Goal: Transaction & Acquisition: Book appointment/travel/reservation

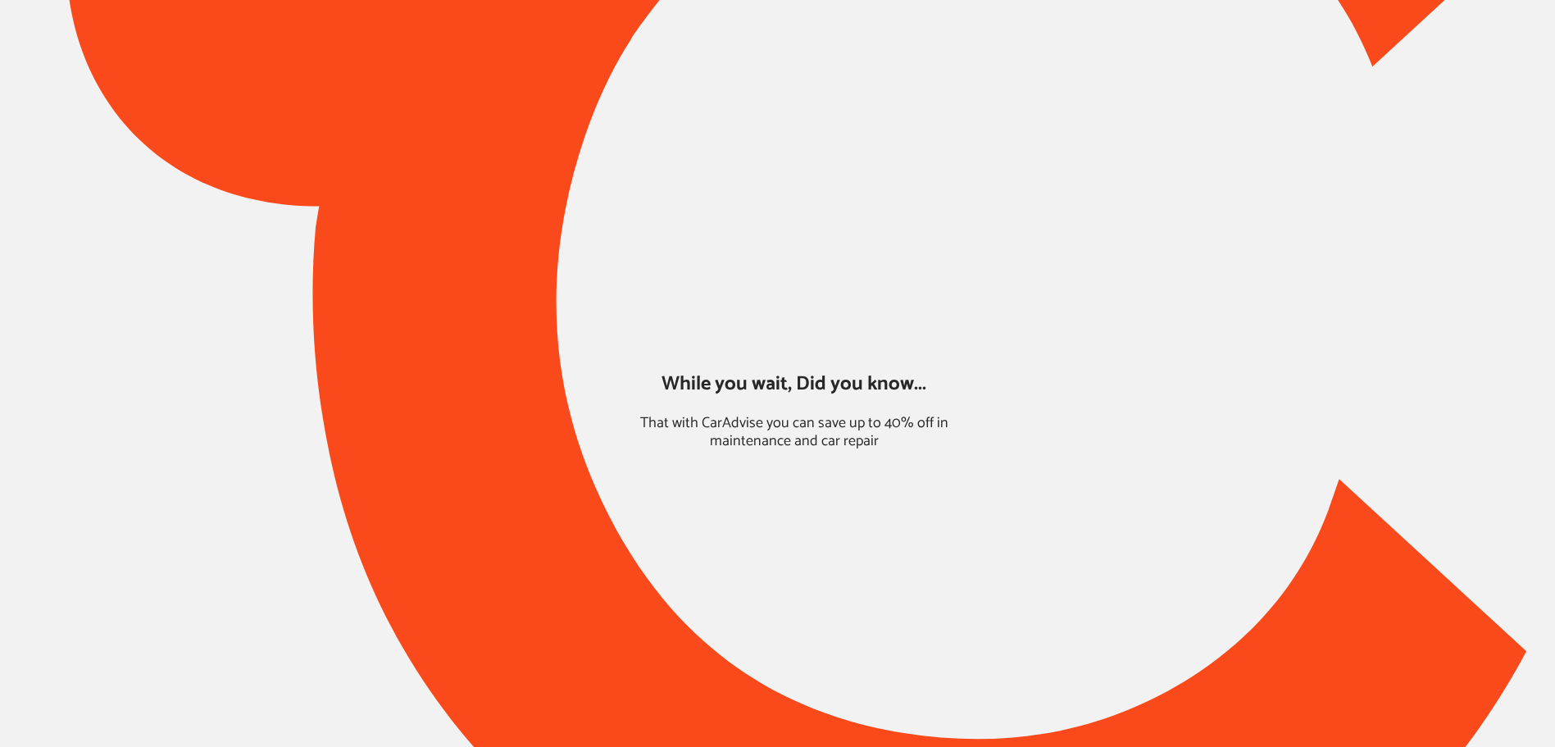
type input "*******"
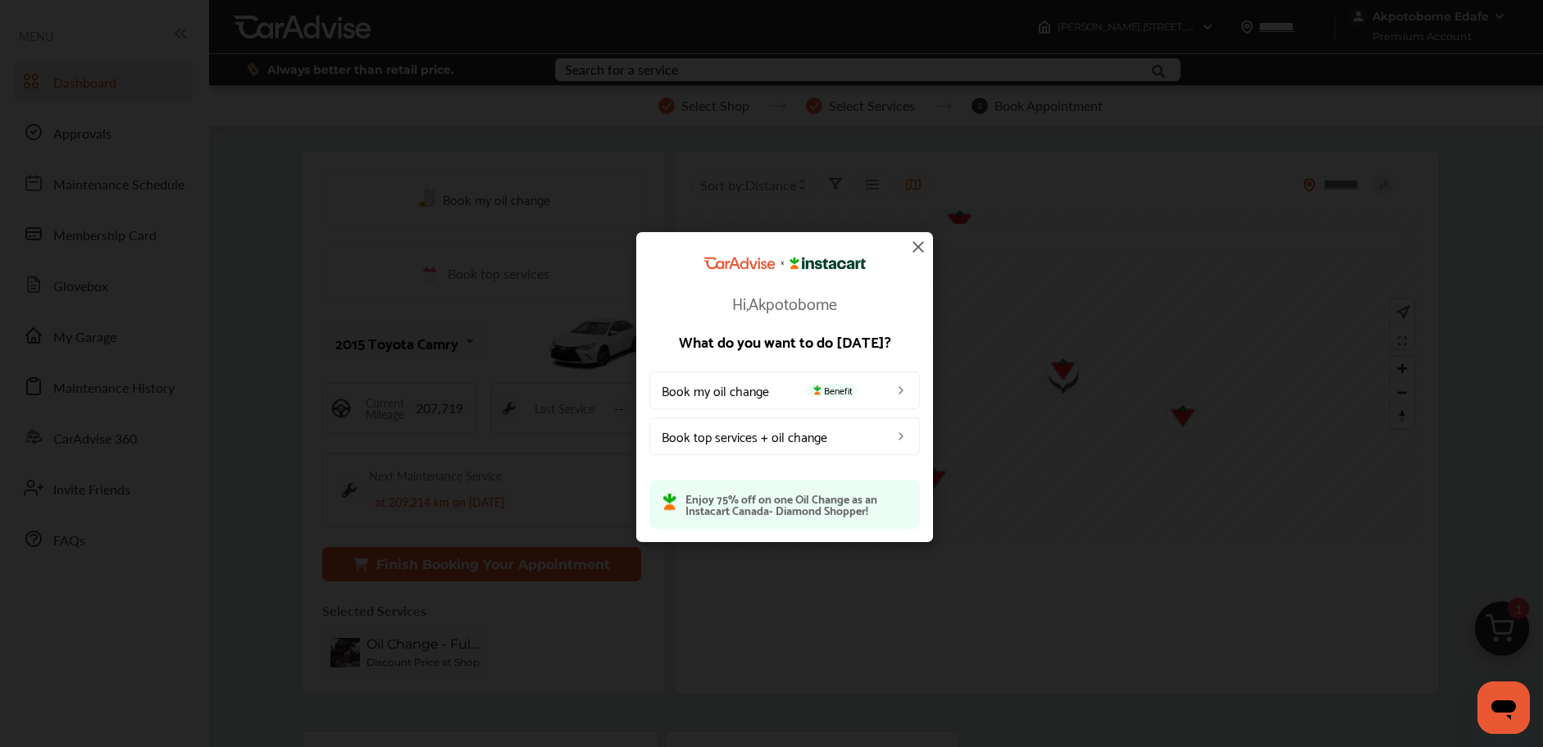
click at [916, 247] on img at bounding box center [918, 247] width 20 height 20
click at [916, 247] on input "text" at bounding box center [1056, 240] width 699 height 32
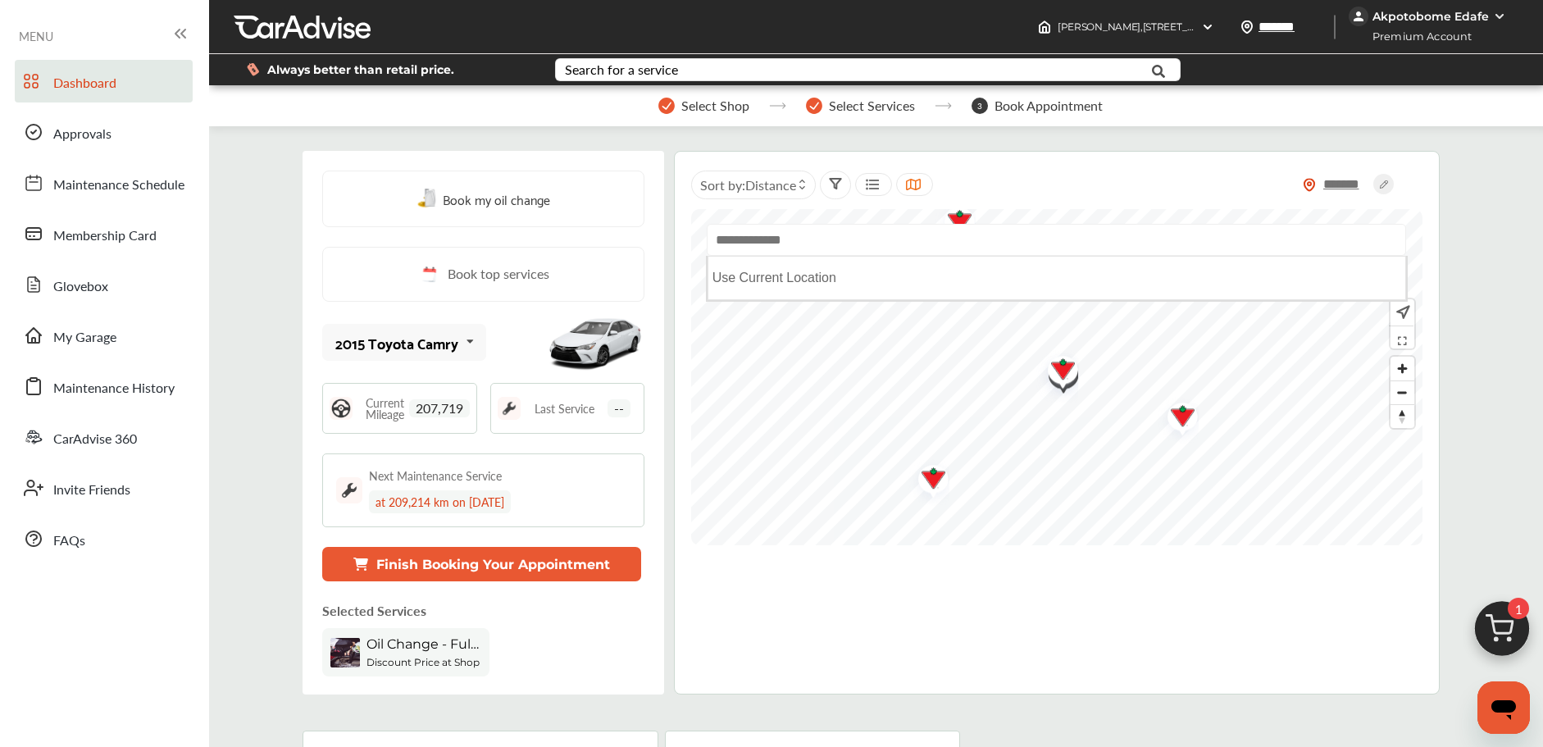
click at [1504, 623] on img at bounding box center [1502, 633] width 79 height 79
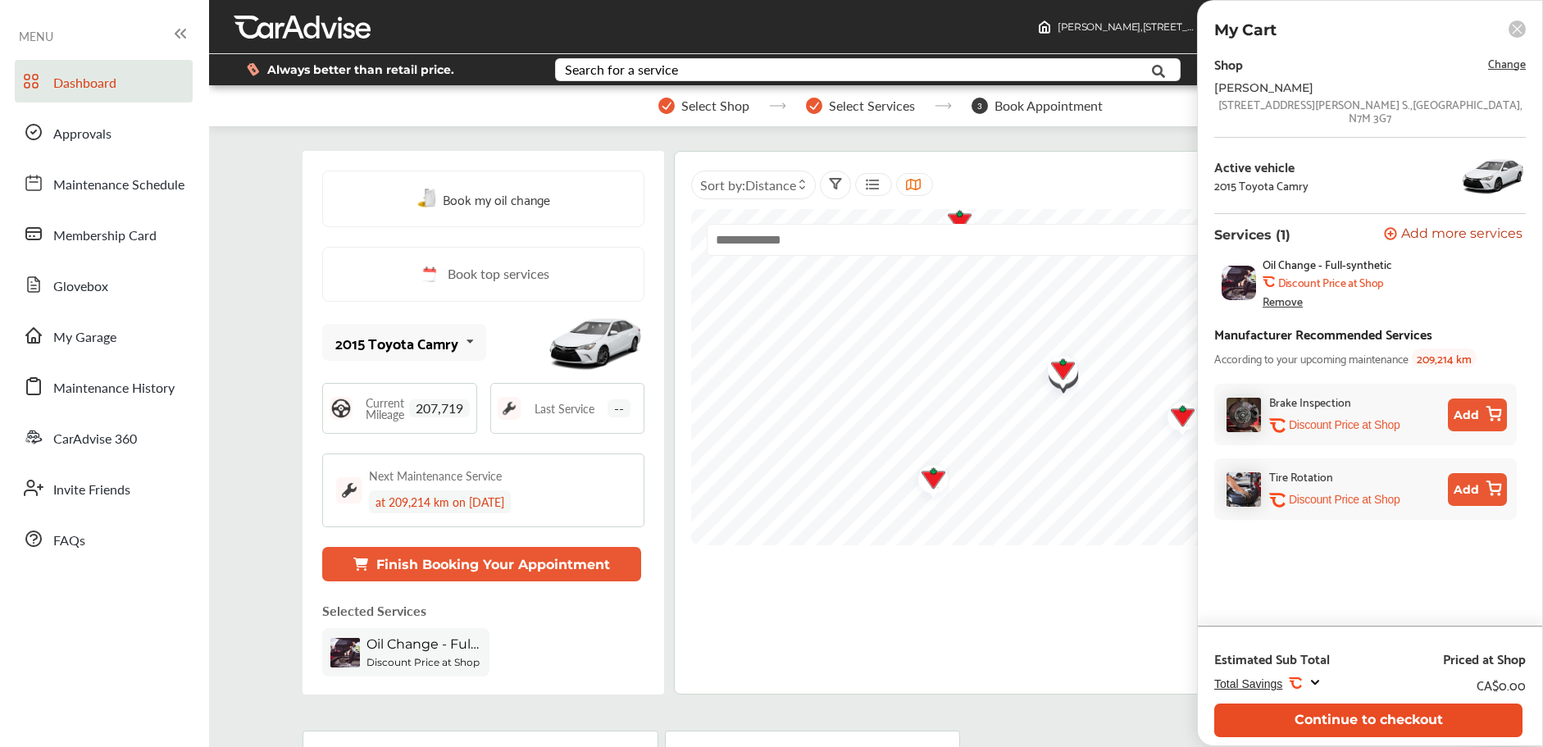
click at [1293, 711] on button "Continue to checkout" at bounding box center [1368, 720] width 308 height 34
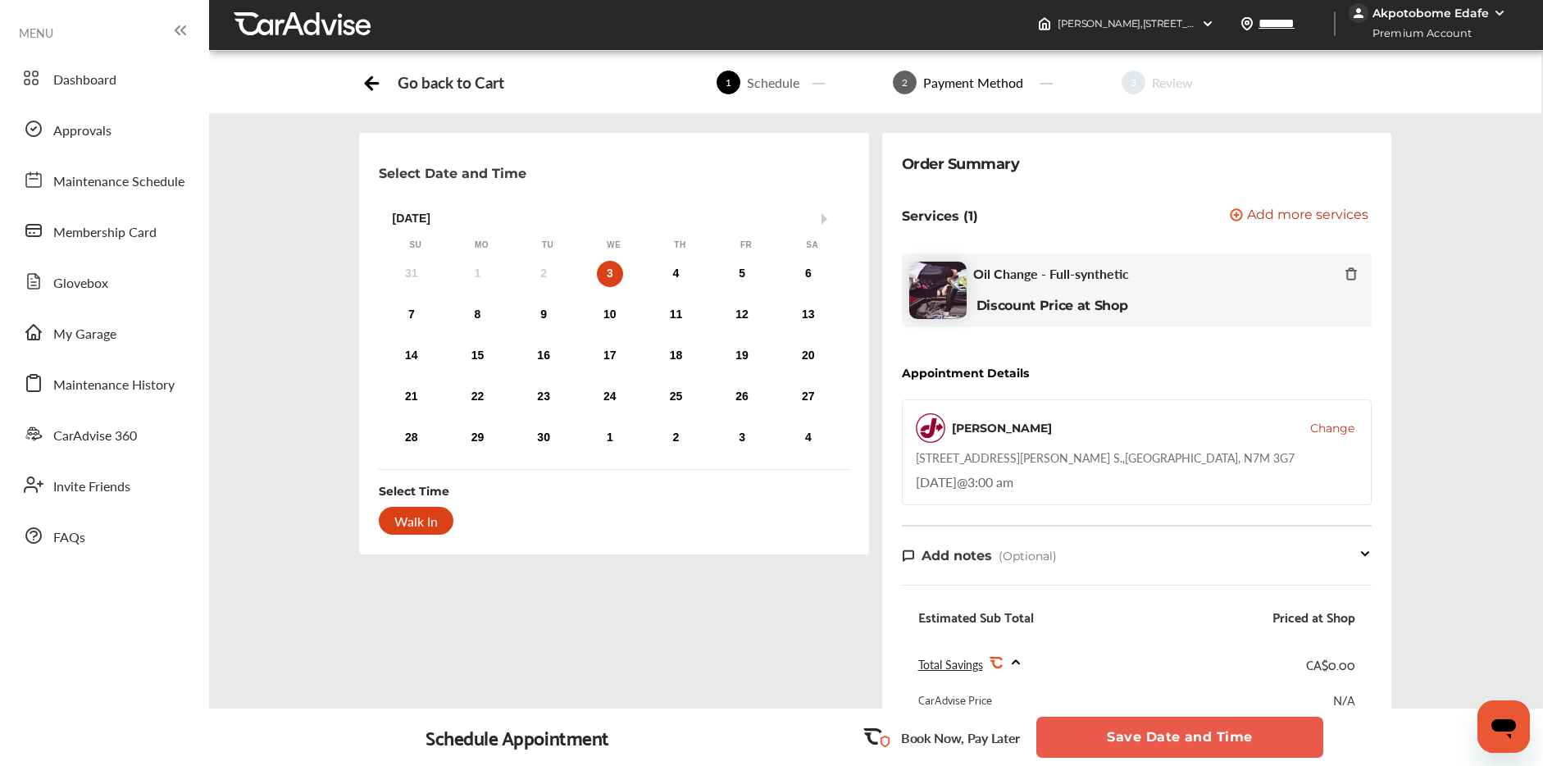
scroll to position [376, 0]
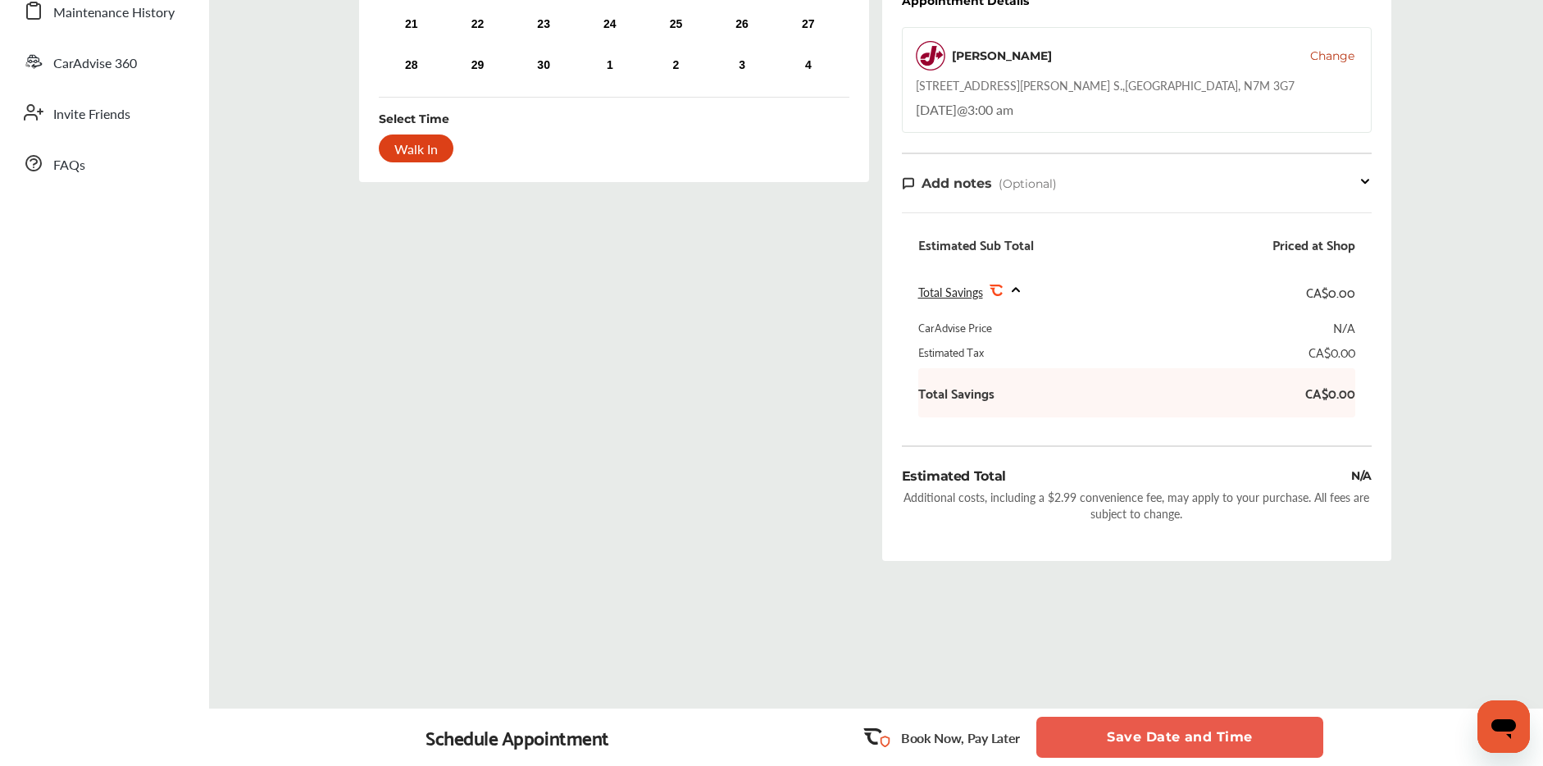
click at [1174, 735] on button "Save Date and Time" at bounding box center [1179, 737] width 287 height 41
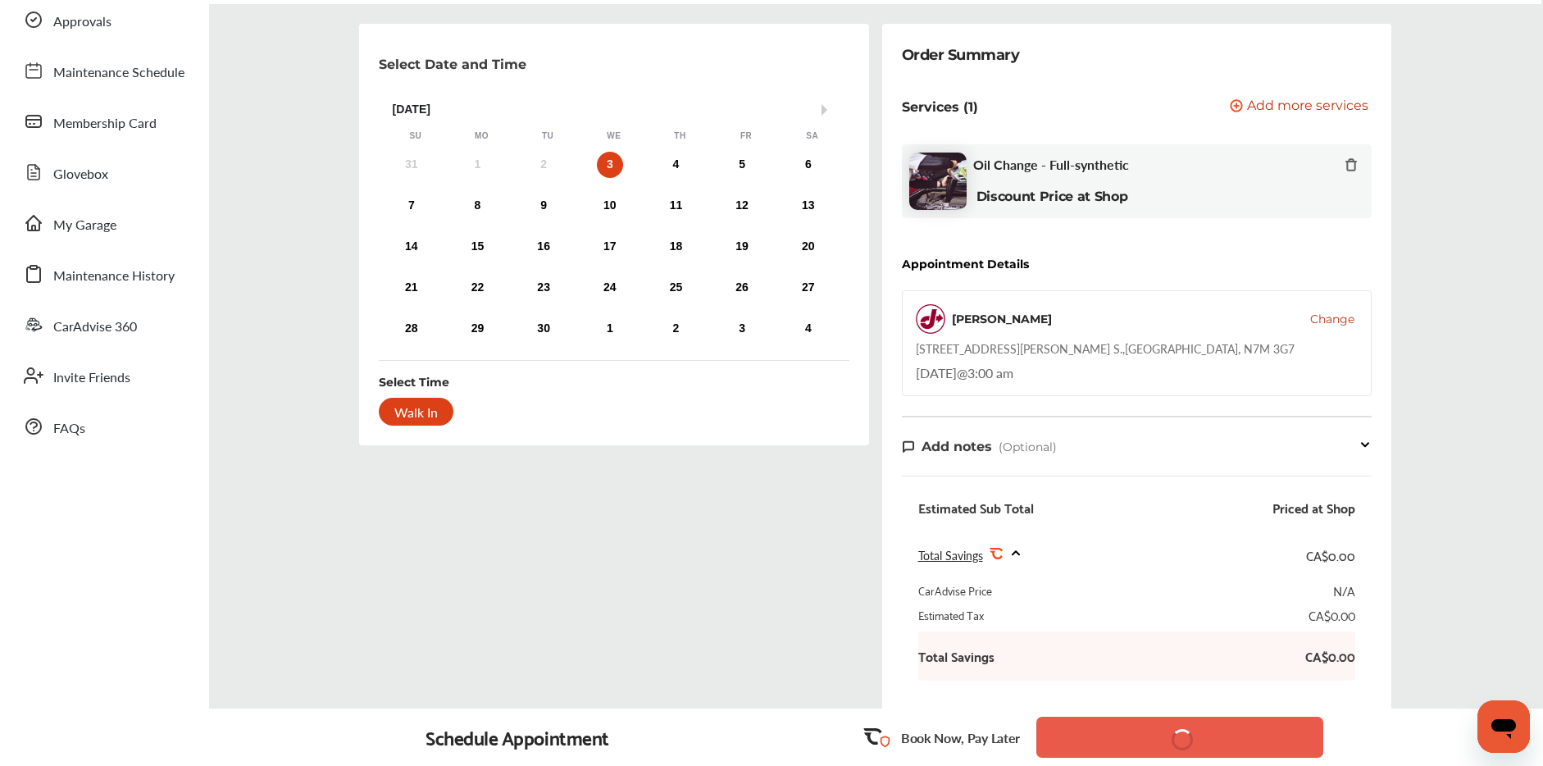
scroll to position [14, 0]
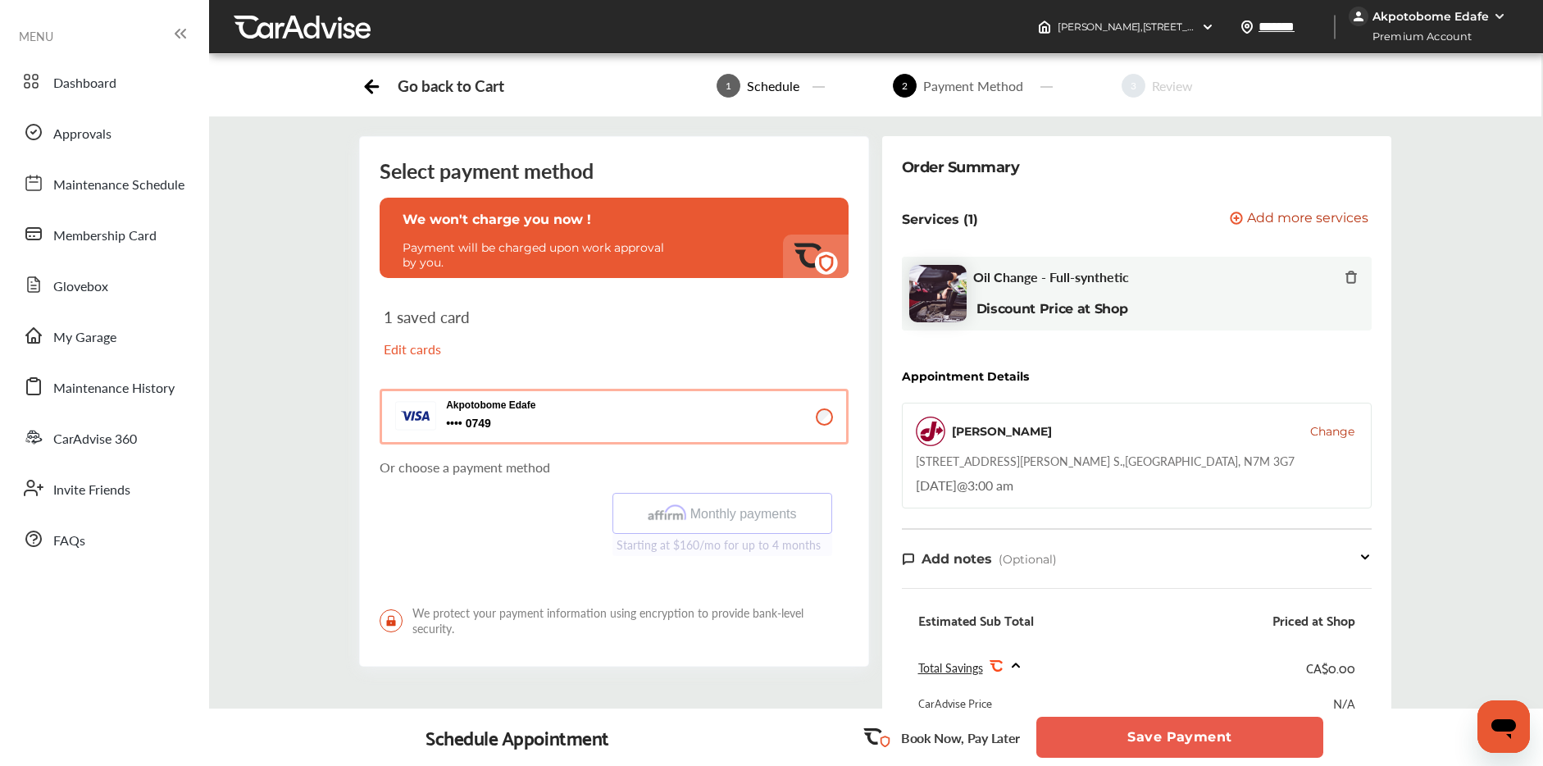
scroll to position [428, 0]
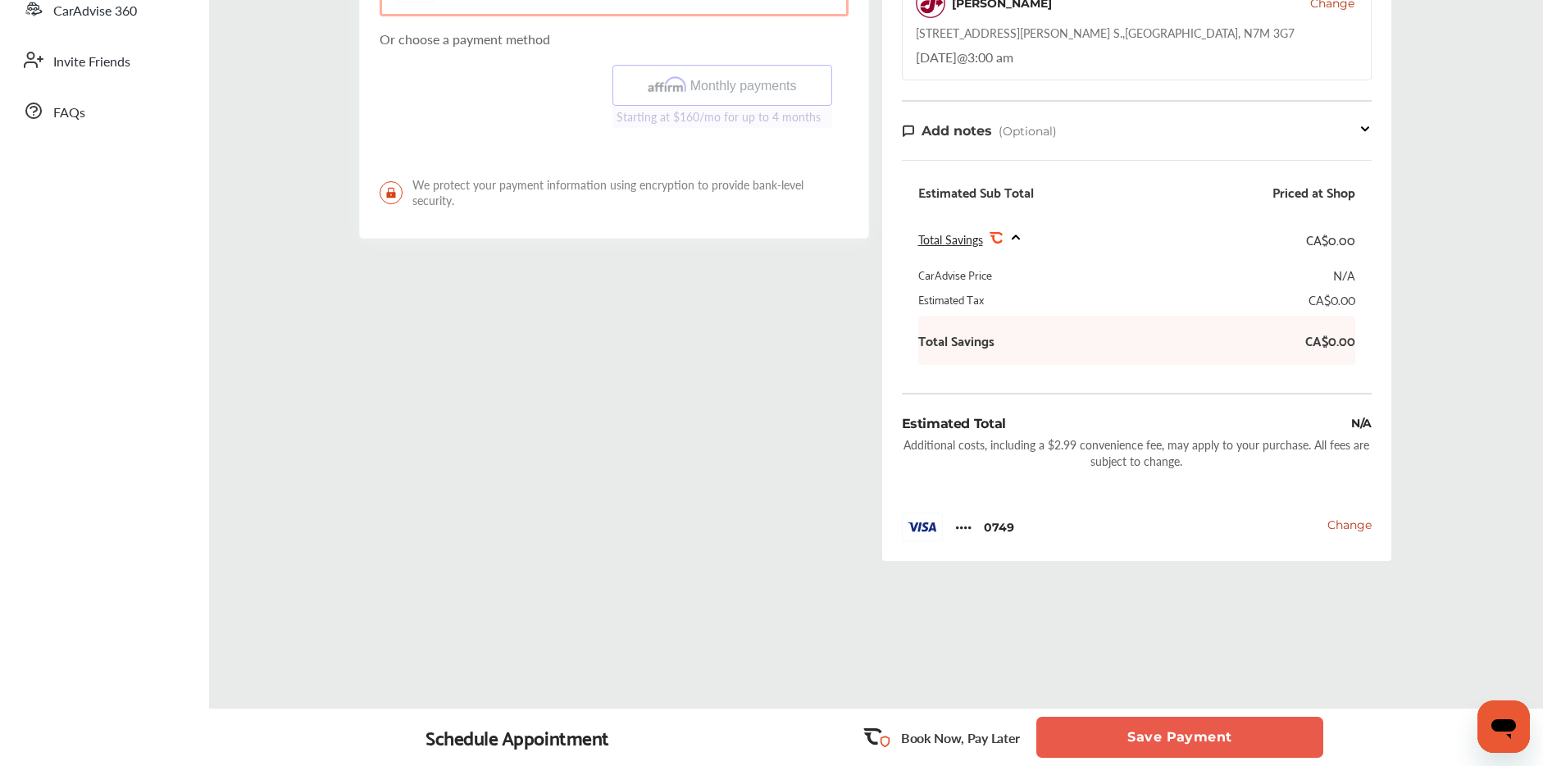
click at [1196, 744] on button "Save Payment" at bounding box center [1179, 737] width 287 height 41
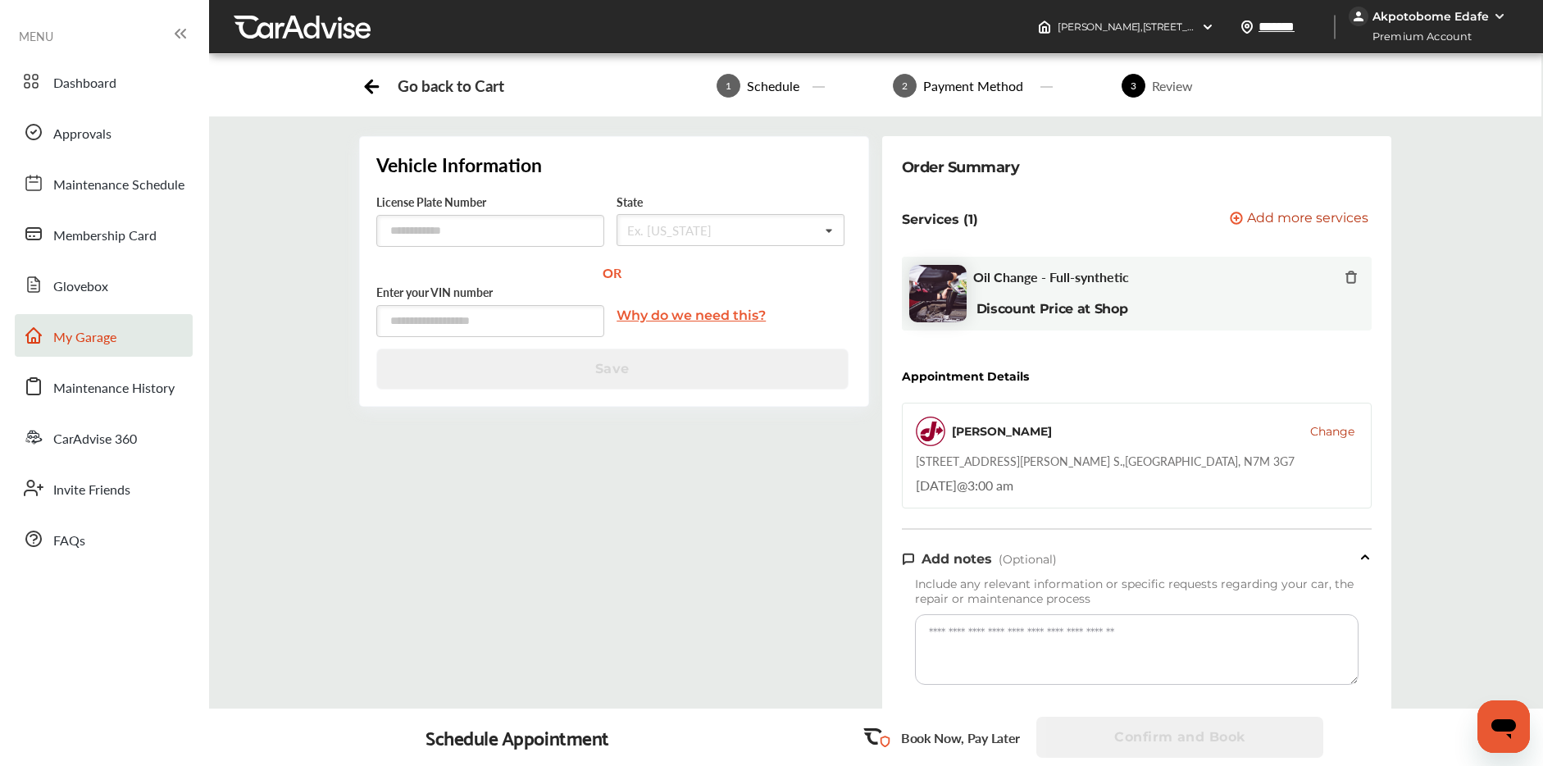
click at [93, 331] on span "My Garage" at bounding box center [84, 337] width 63 height 21
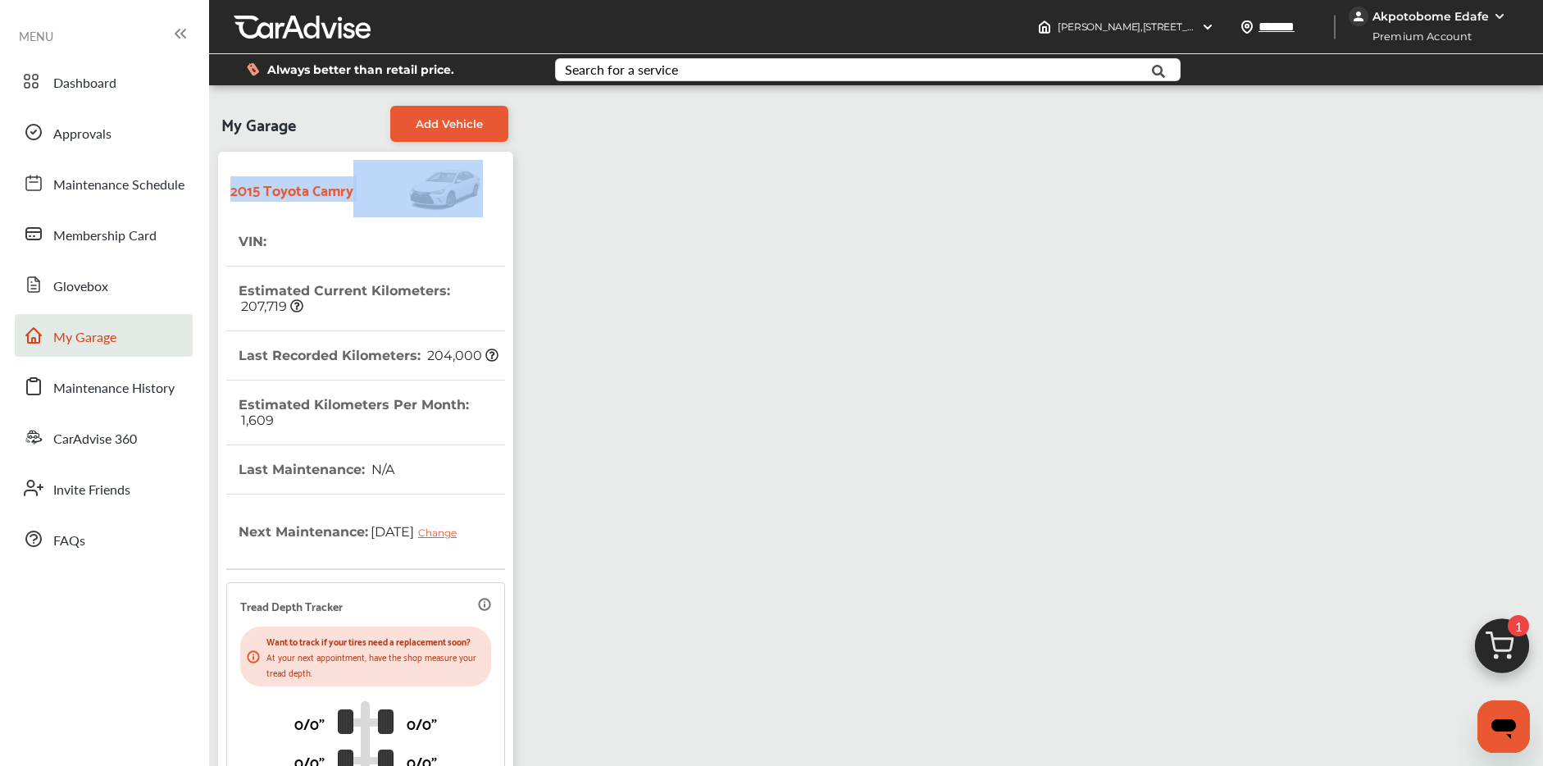
drag, startPoint x: 229, startPoint y: 193, endPoint x: 367, endPoint y: 182, distance: 138.2
click at [367, 182] on div "2015 Toyota Camry" at bounding box center [365, 188] width 279 height 57
copy strong "2015 Toyota Camry"
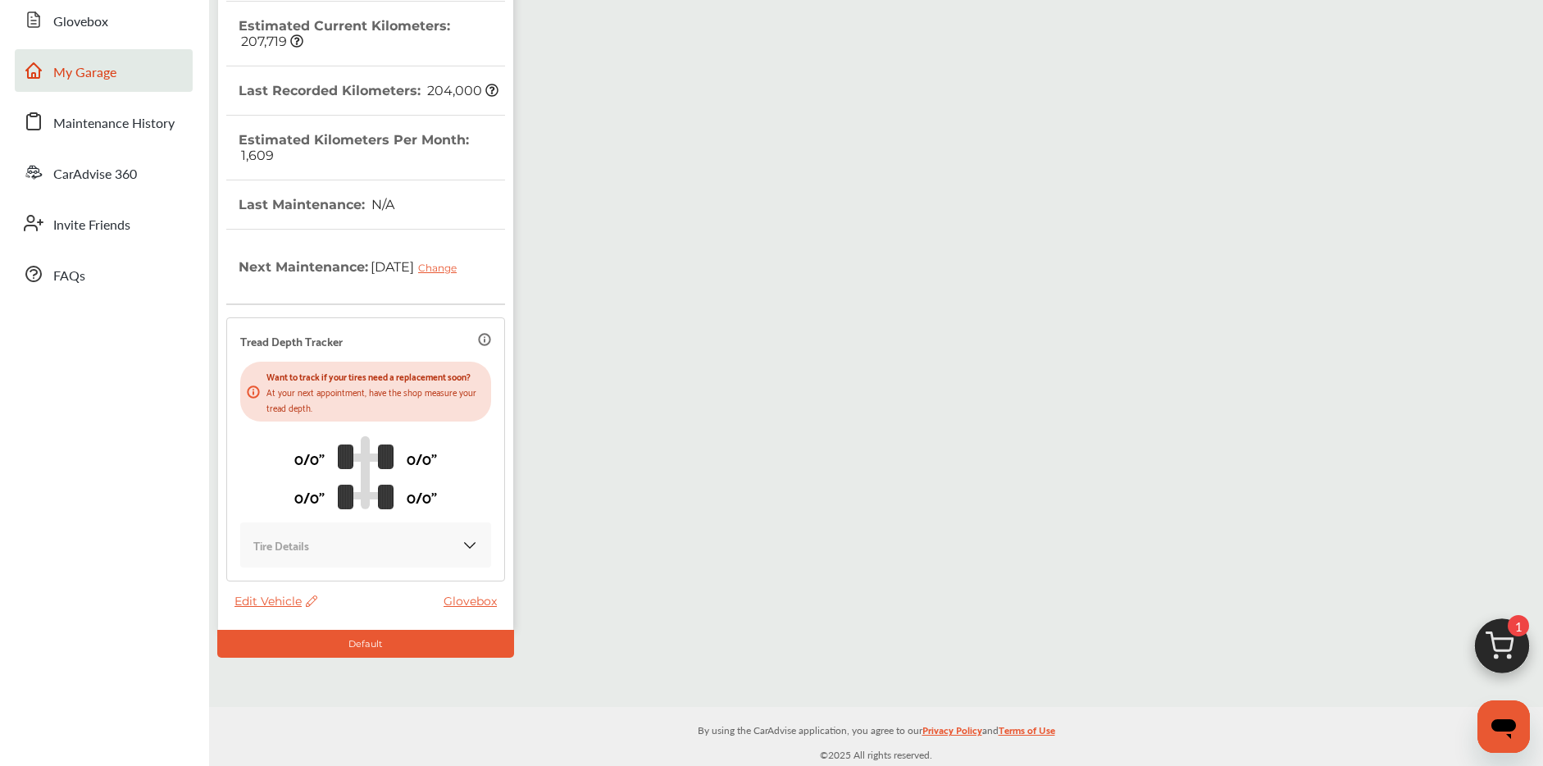
scroll to position [266, 0]
click at [245, 588] on thead "VIN : Estimated Current Kilometers : 207,719 Last Recorded Kilometers : 204,000…" at bounding box center [365, 272] width 279 height 641
click at [245, 596] on span "Edit Vehicle" at bounding box center [275, 601] width 83 height 15
click at [312, 612] on div "Edit" at bounding box center [319, 613] width 148 height 25
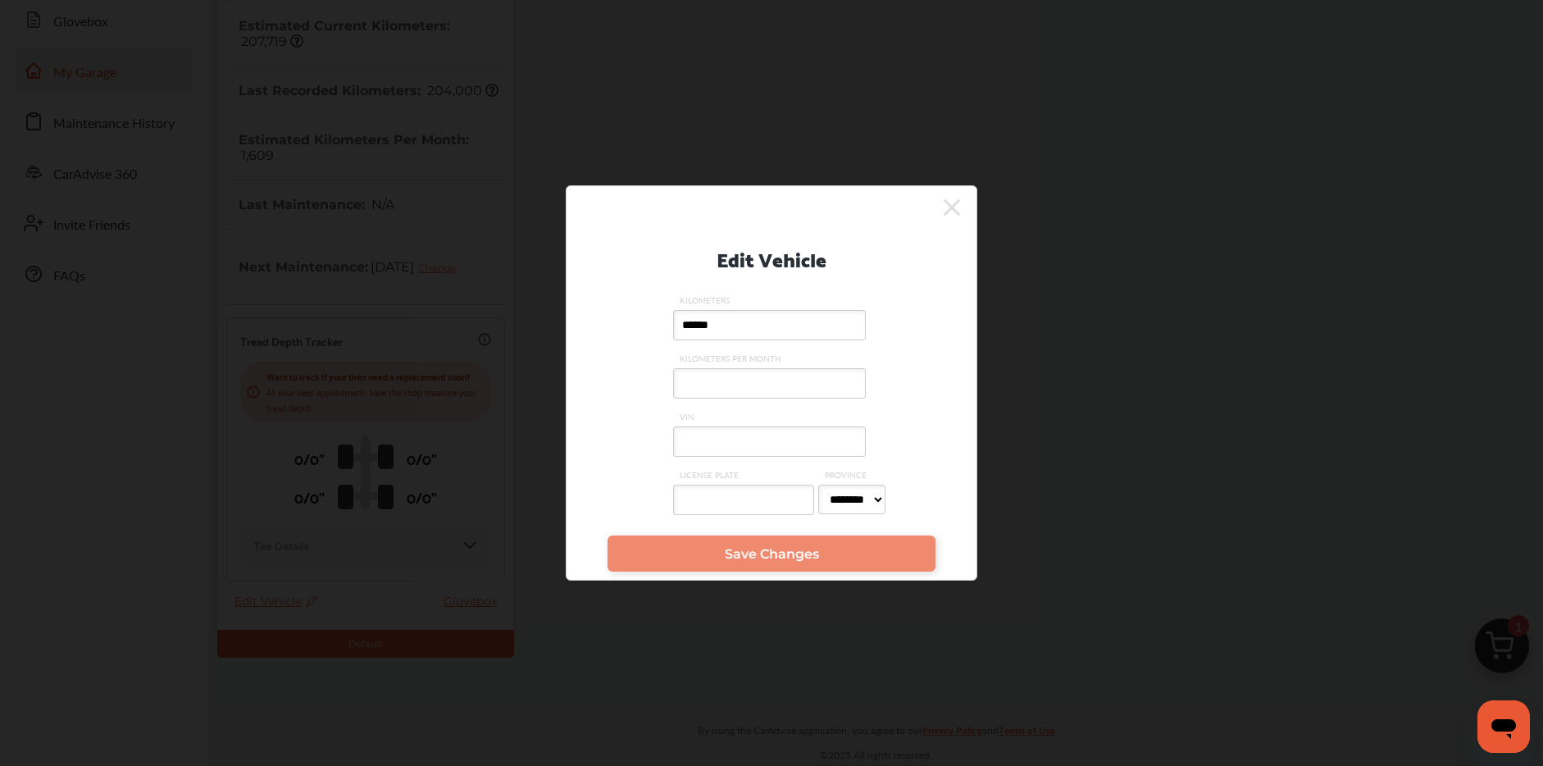
paste input "**********"
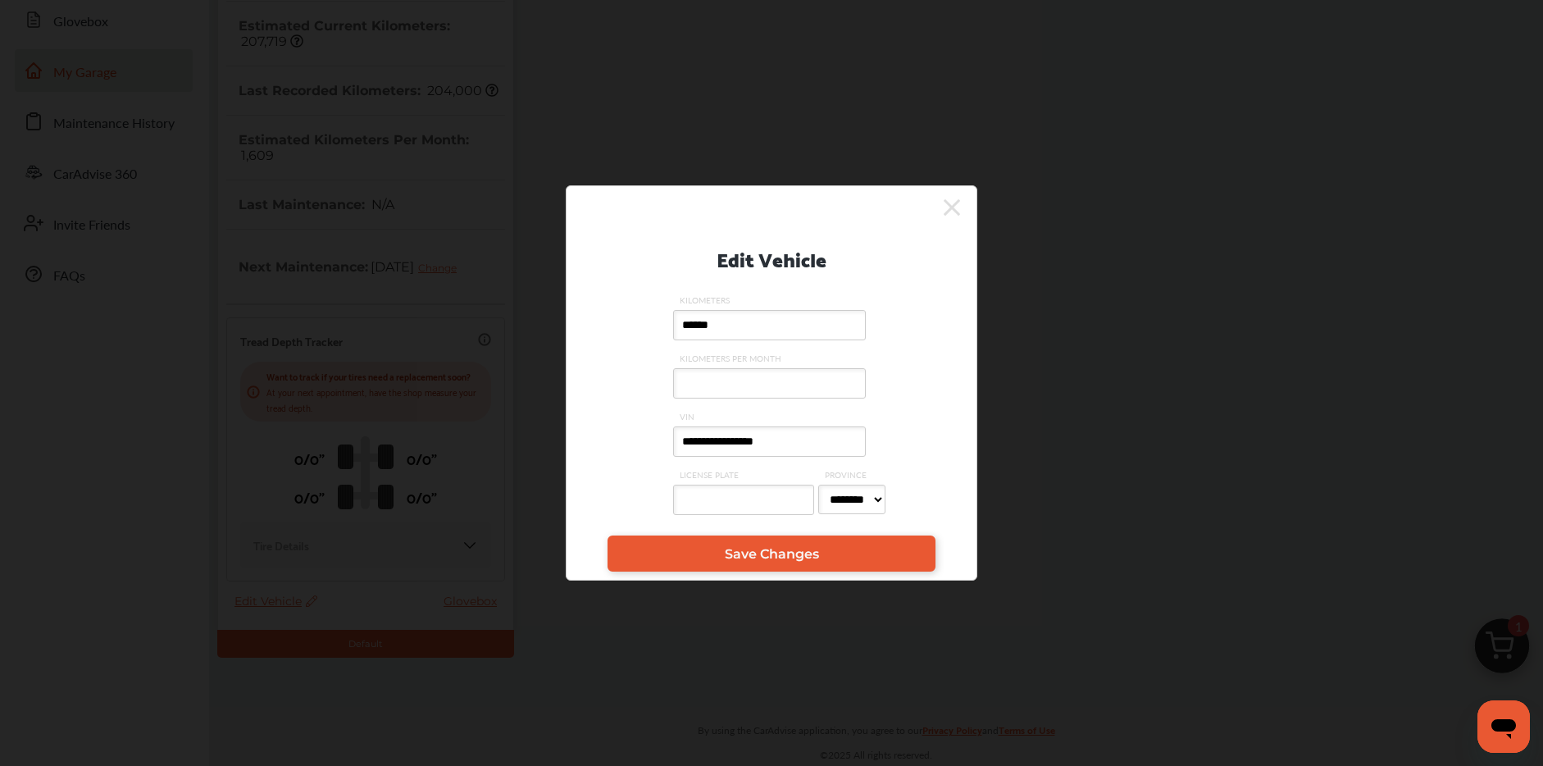
type input "**********"
click at [695, 555] on link "Save Changes" at bounding box center [772, 553] width 328 height 36
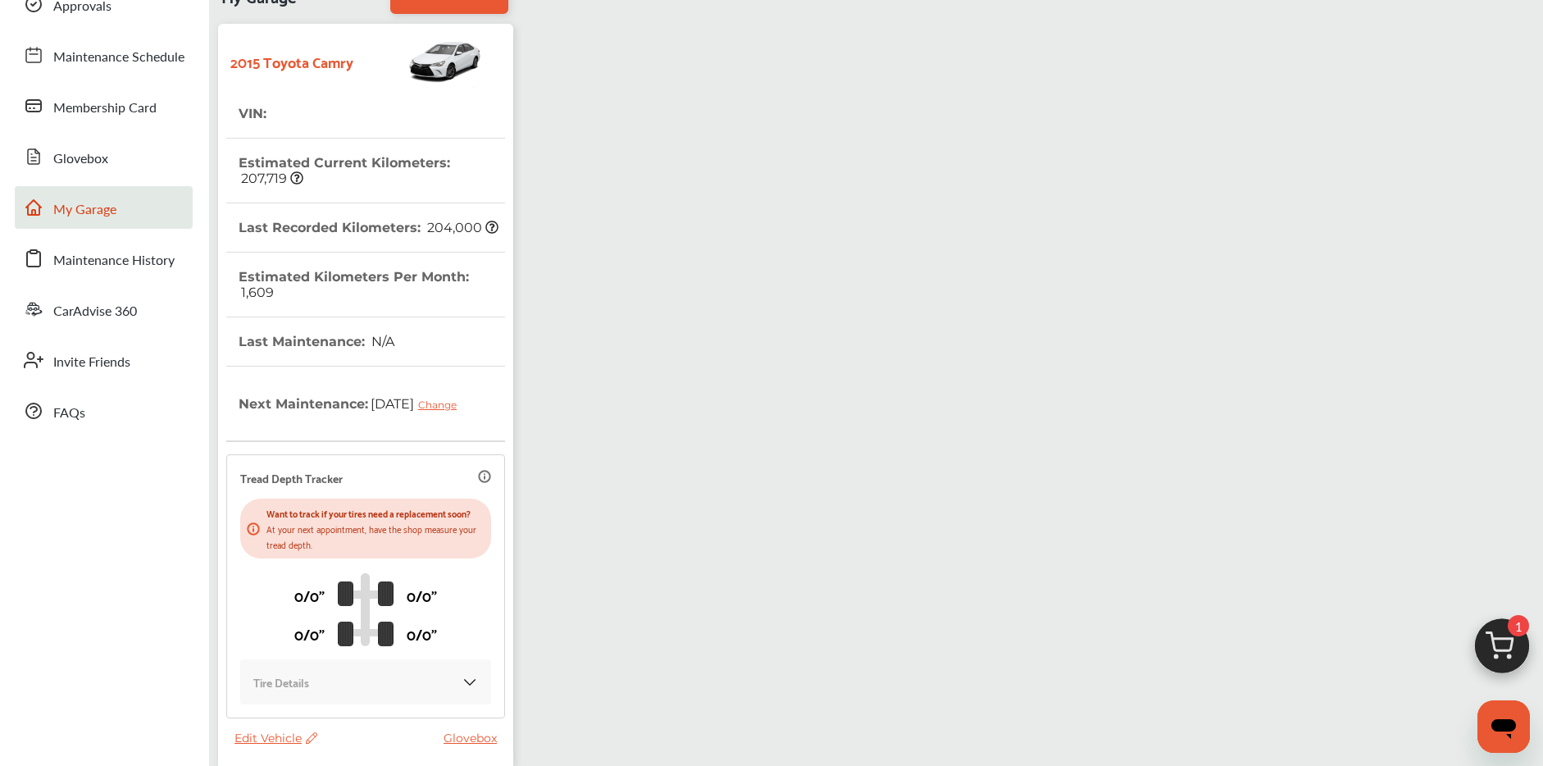
scroll to position [0, 0]
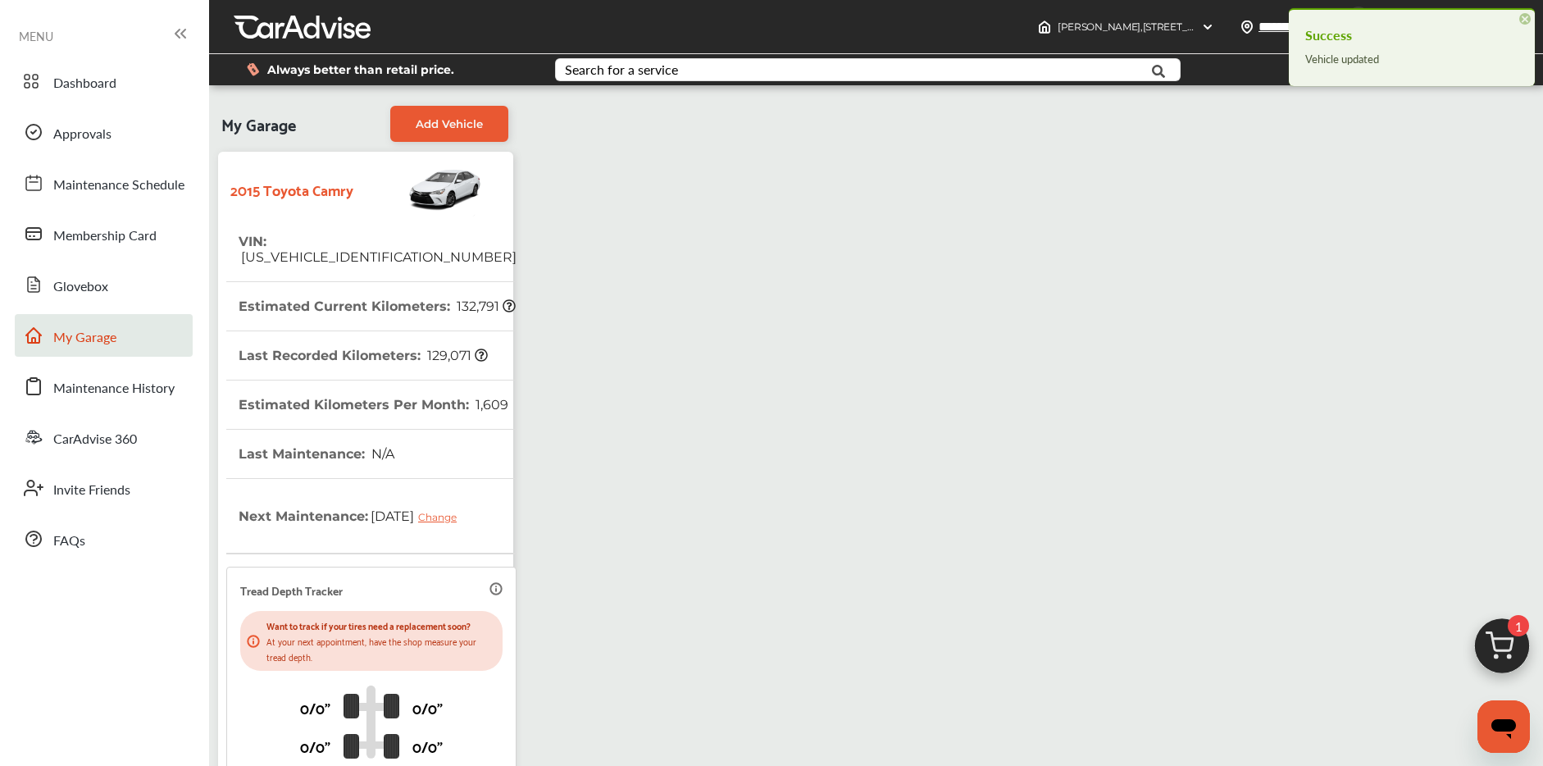
click at [1502, 638] on img at bounding box center [1502, 650] width 79 height 79
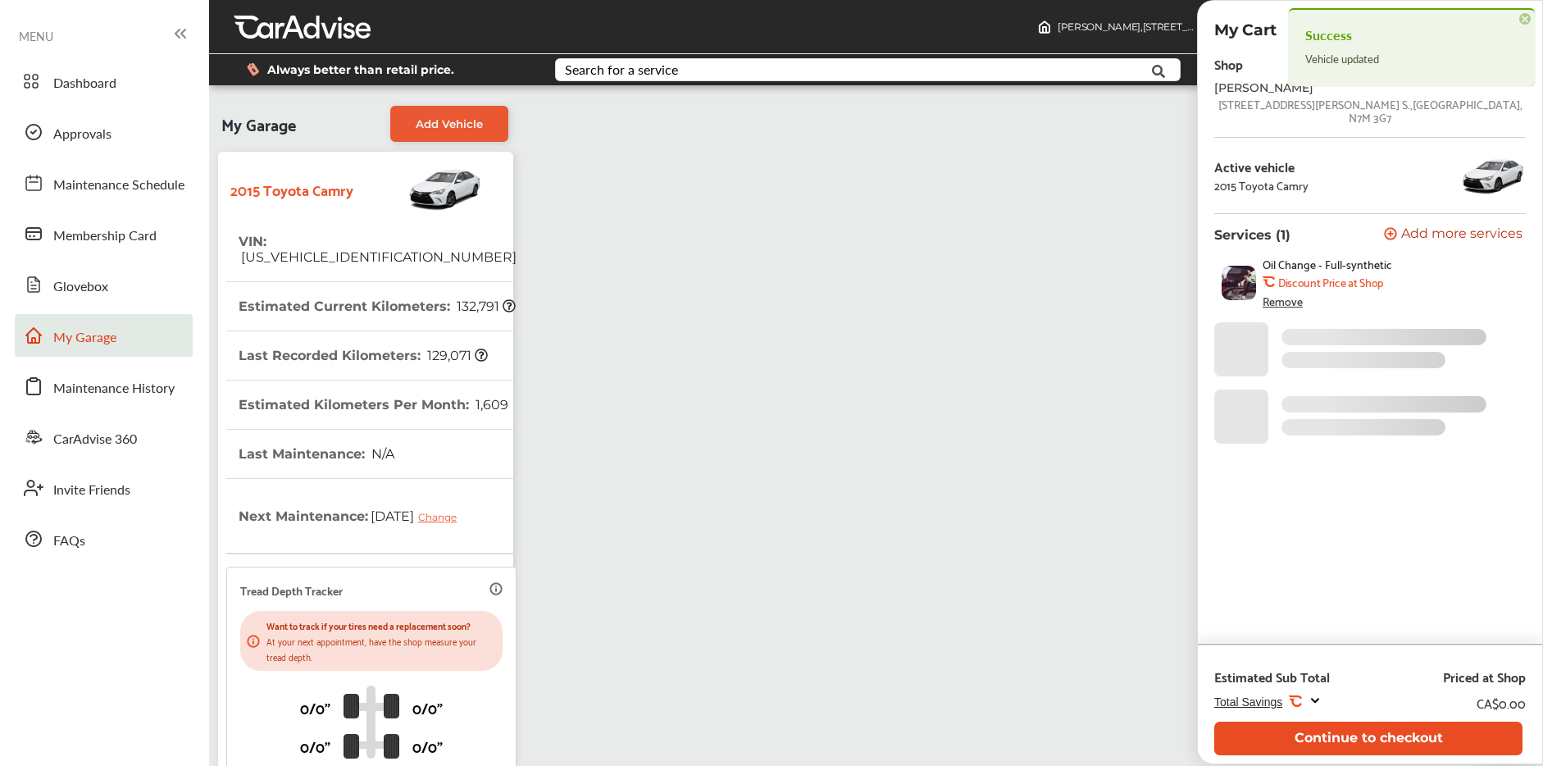
click at [1330, 726] on button "Continue to checkout" at bounding box center [1368, 739] width 308 height 34
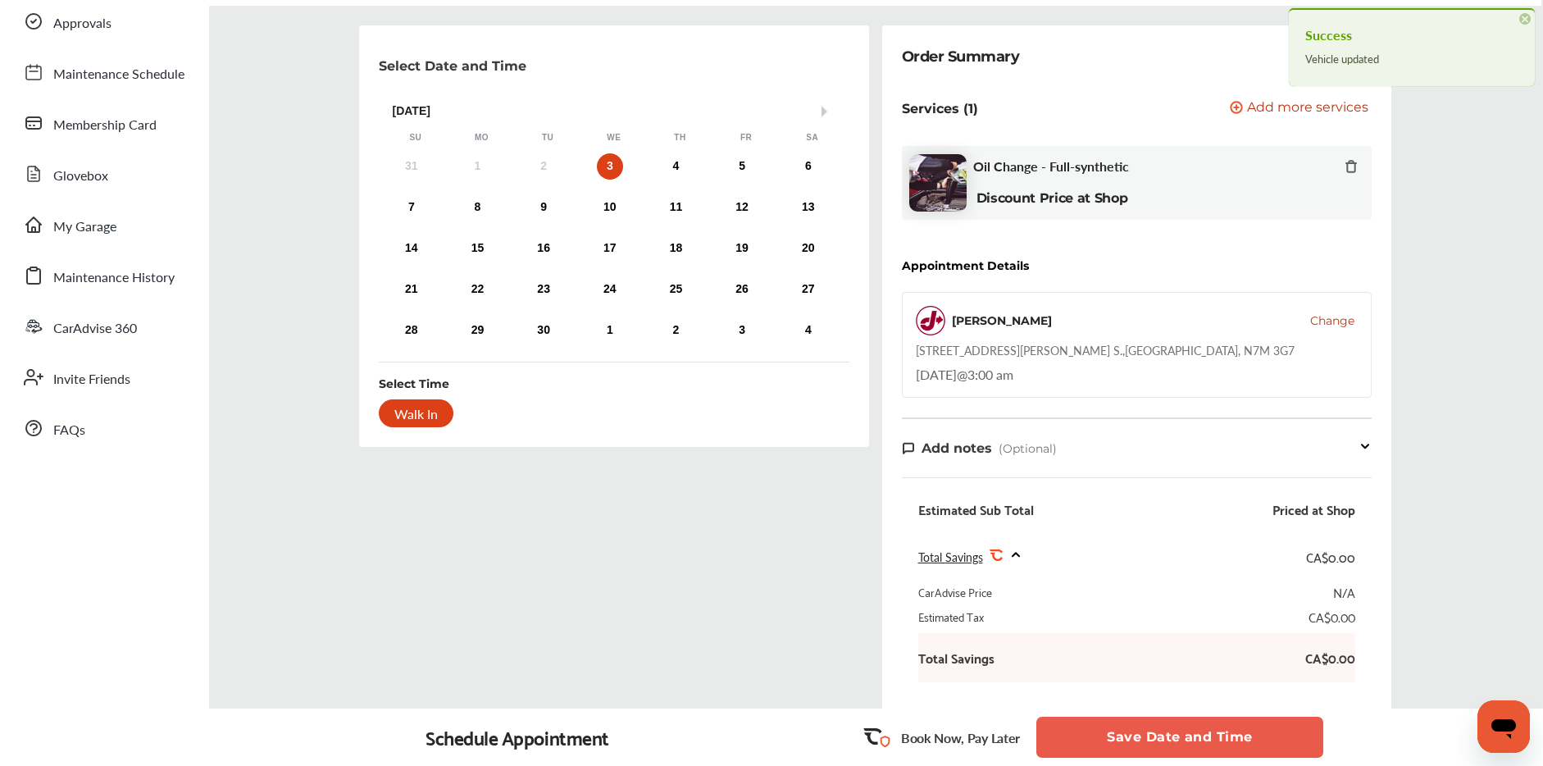
scroll to position [335, 0]
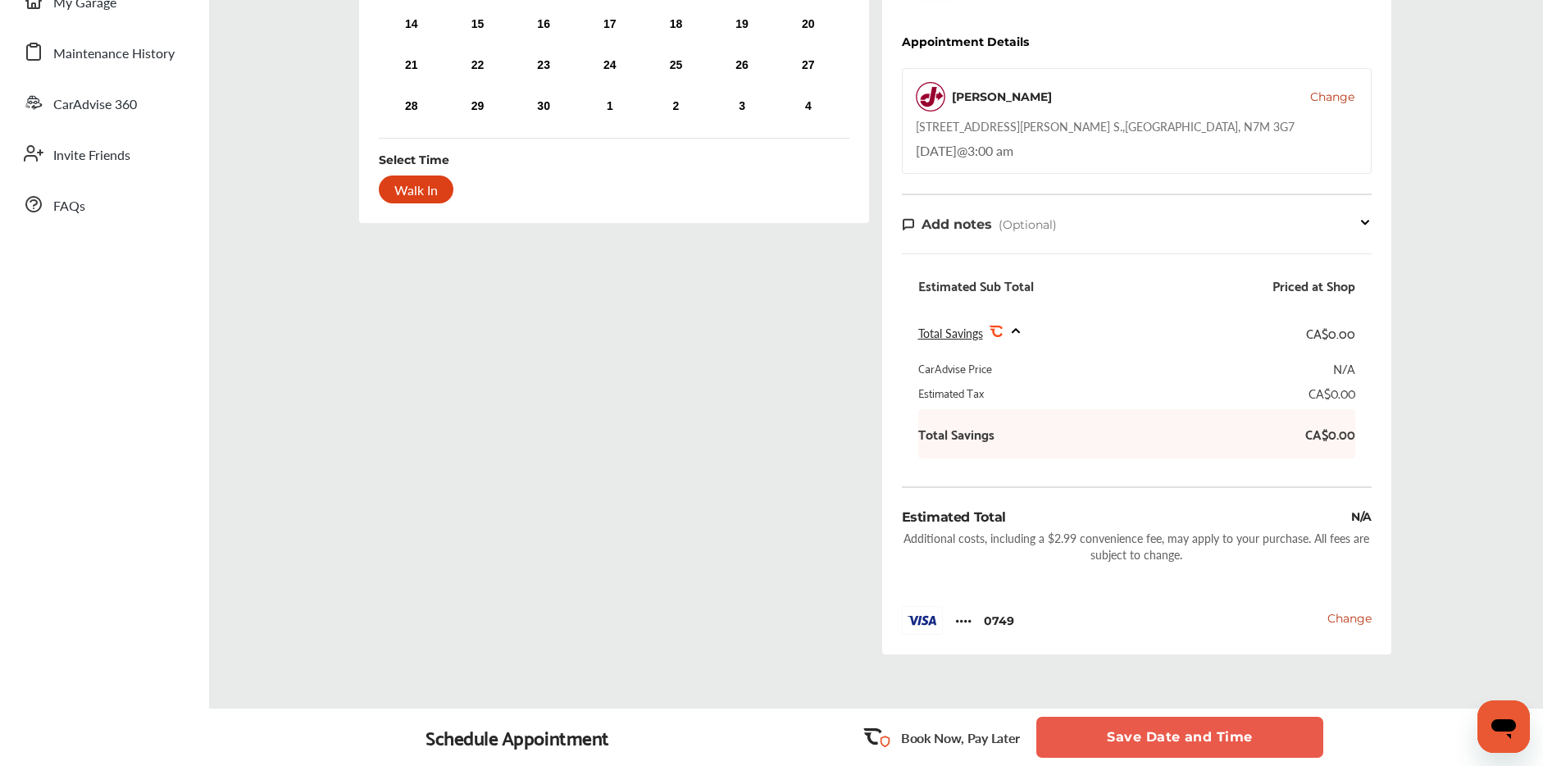
click at [1141, 732] on button "Save Date and Time" at bounding box center [1179, 737] width 287 height 41
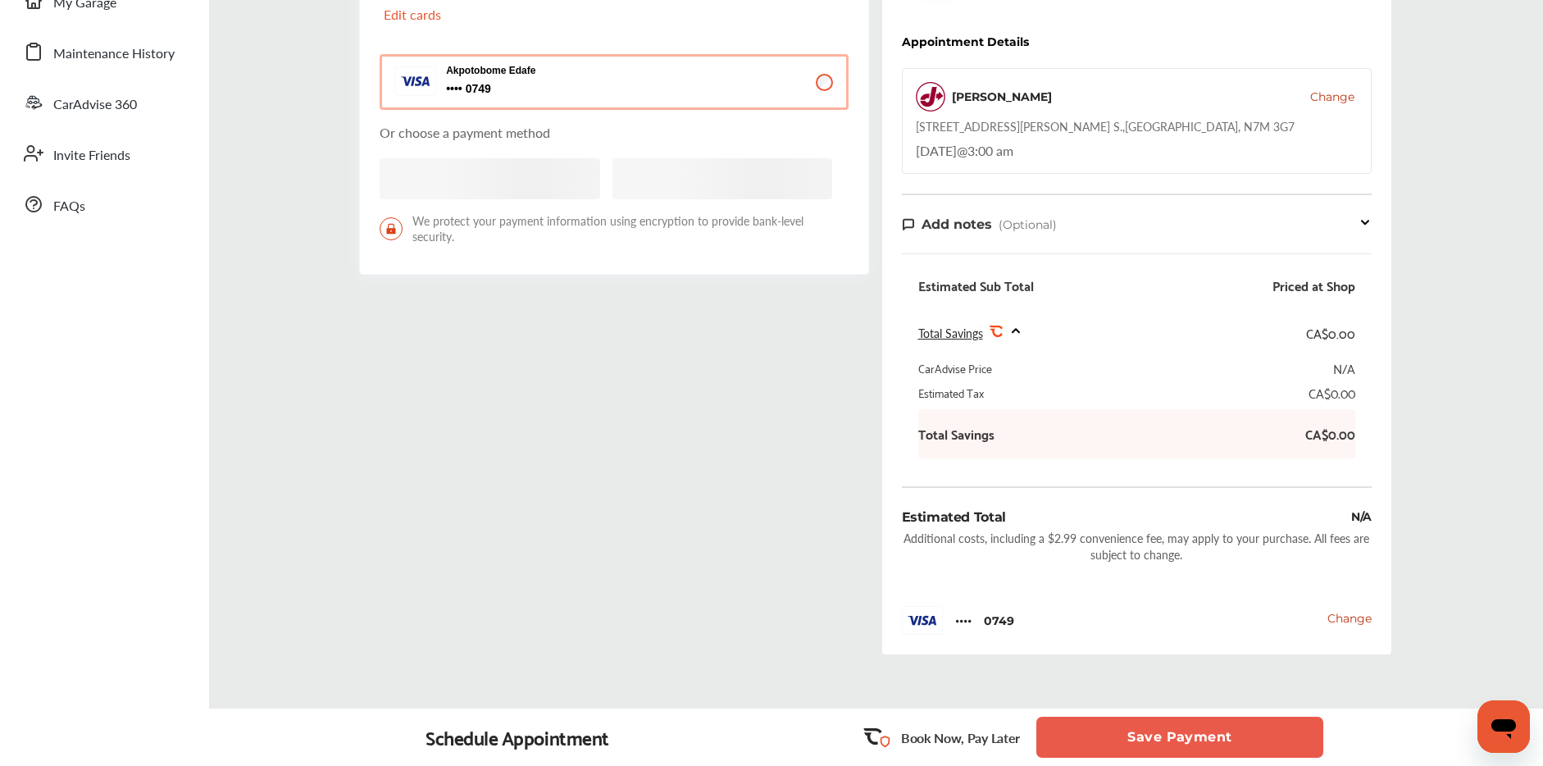
scroll to position [87, 0]
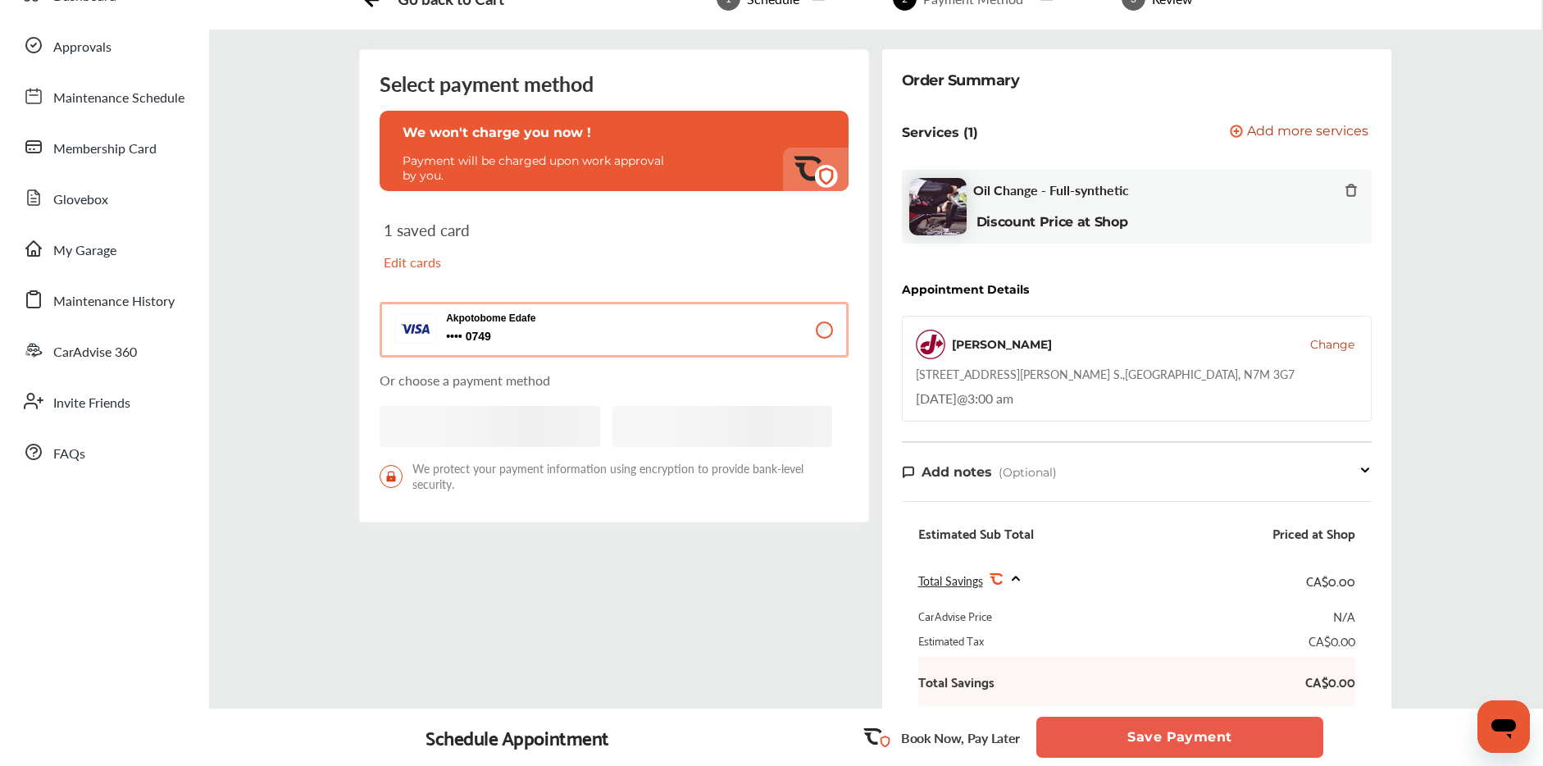
click at [1168, 746] on button "Save Payment" at bounding box center [1179, 737] width 287 height 41
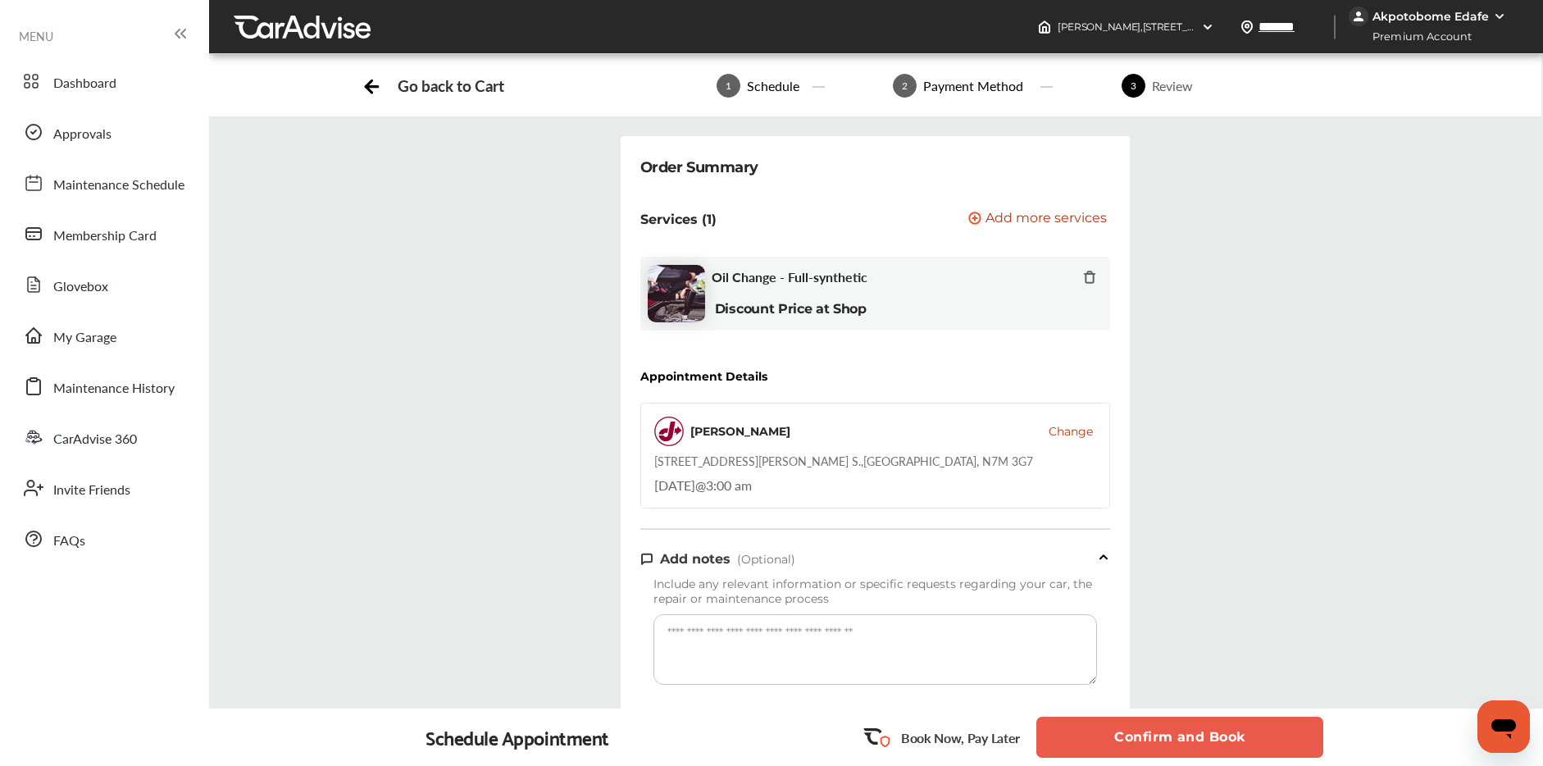
drag, startPoint x: 1119, startPoint y: 726, endPoint x: 1126, endPoint y: 719, distance: 9.9
click at [1119, 726] on button "Confirm and Book" at bounding box center [1179, 737] width 287 height 41
